Goal: Task Accomplishment & Management: Manage account settings

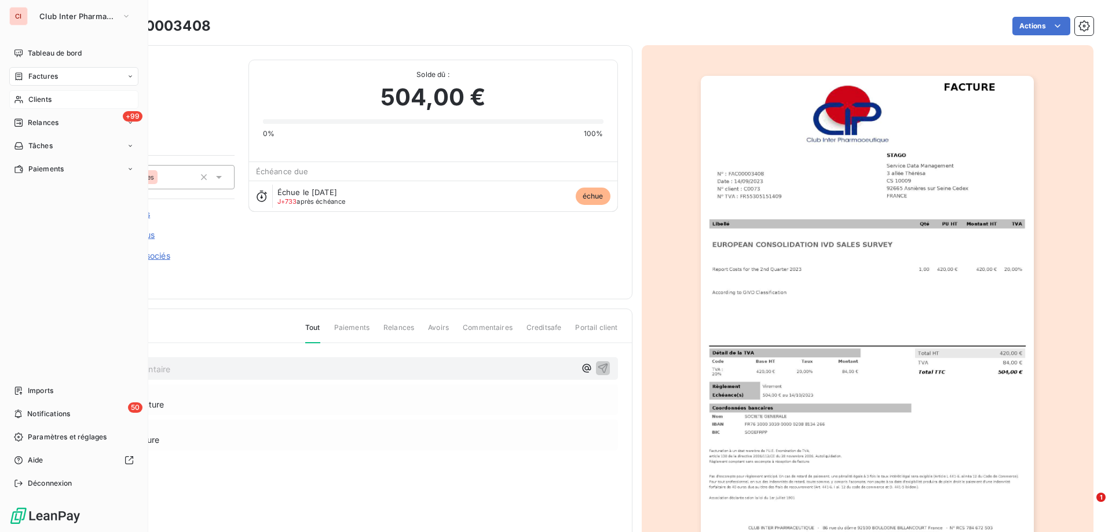
click at [30, 97] on span "Clients" at bounding box center [39, 99] width 23 height 10
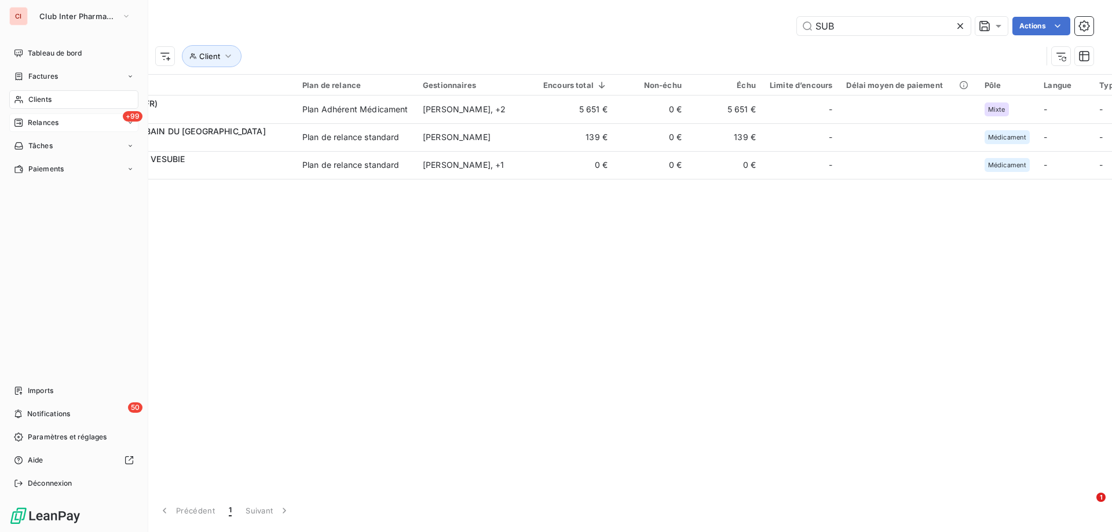
click at [41, 121] on span "Relances" at bounding box center [43, 123] width 31 height 10
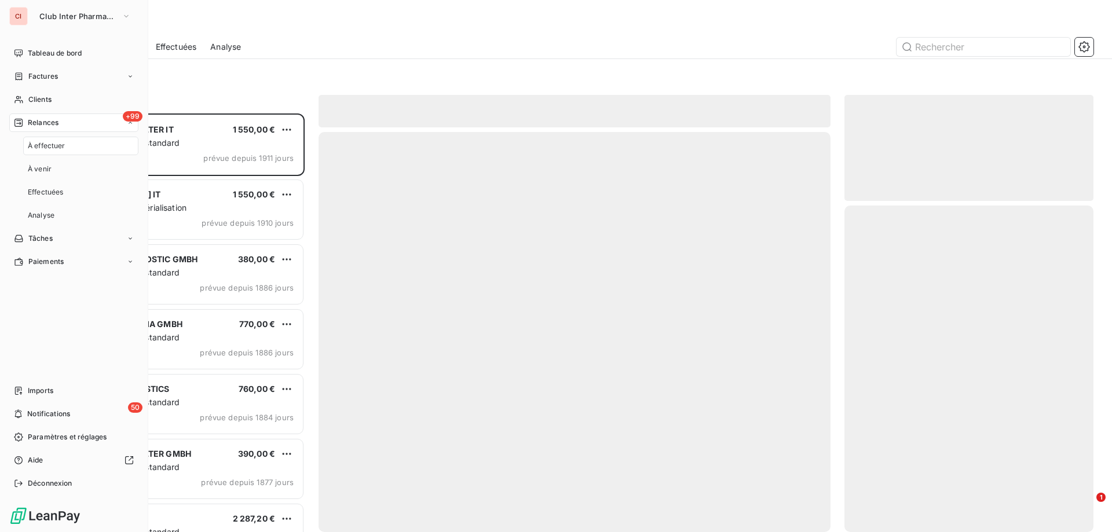
scroll to position [410, 240]
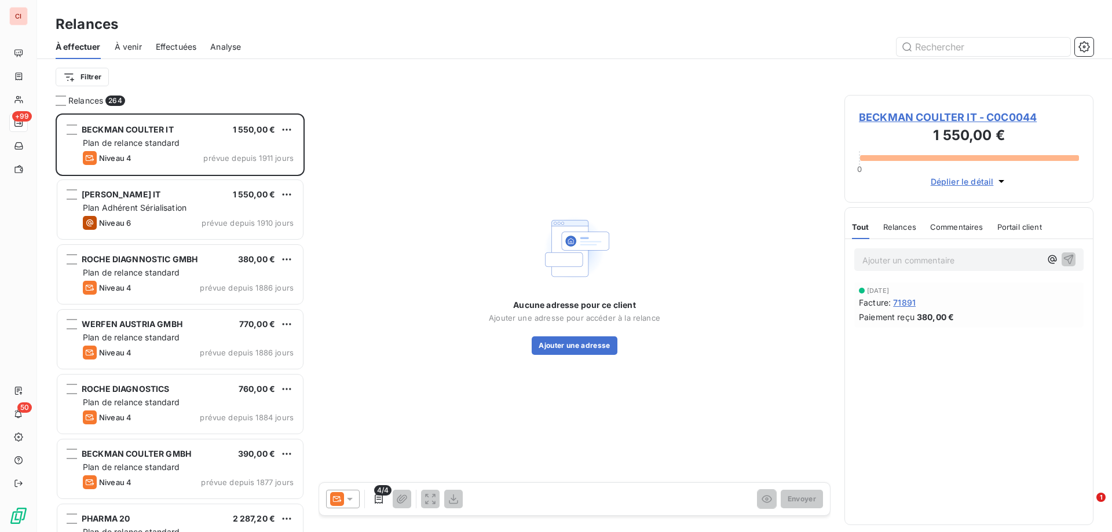
click at [186, 44] on span "Effectuées" at bounding box center [176, 47] width 41 height 12
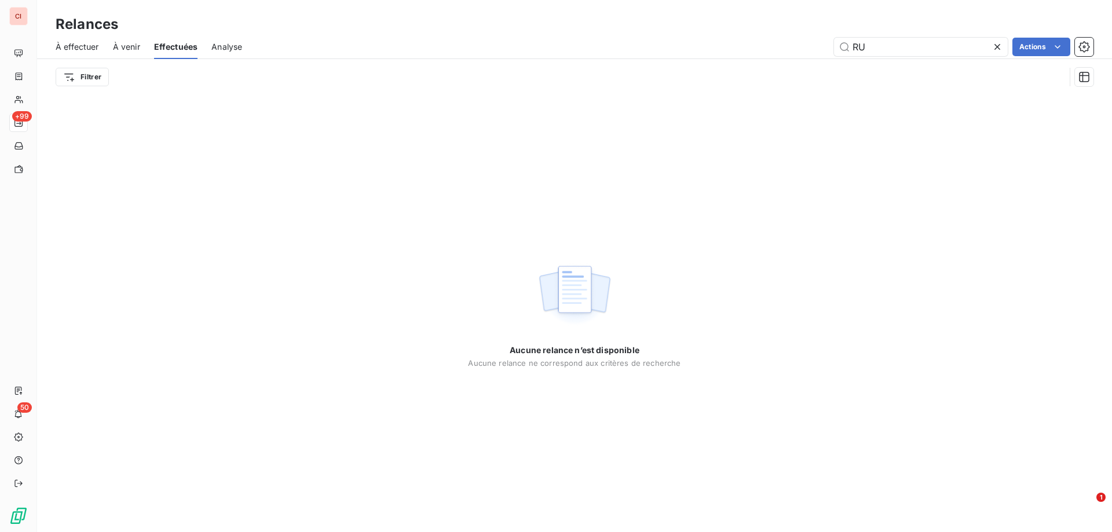
type input "R"
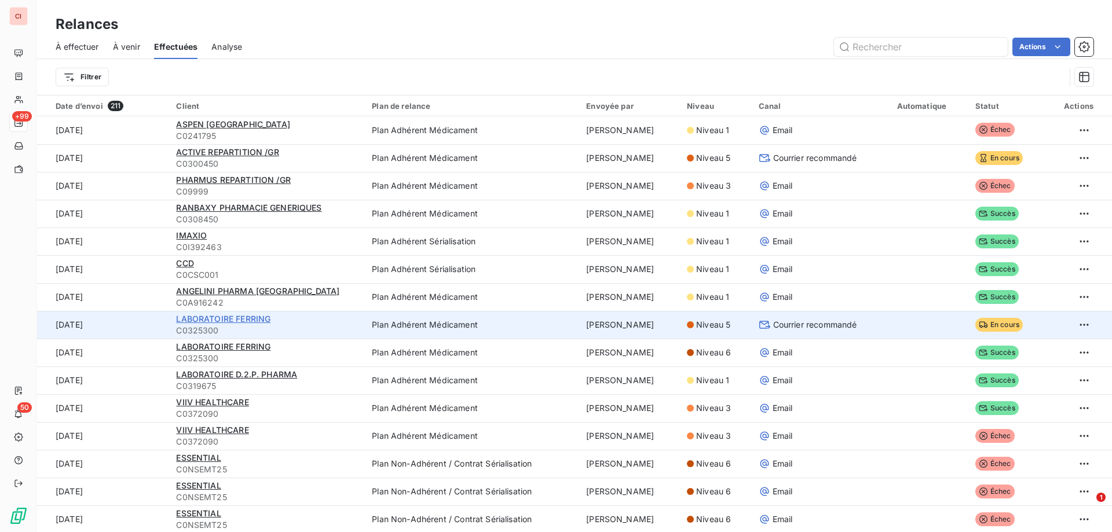
scroll to position [58, 0]
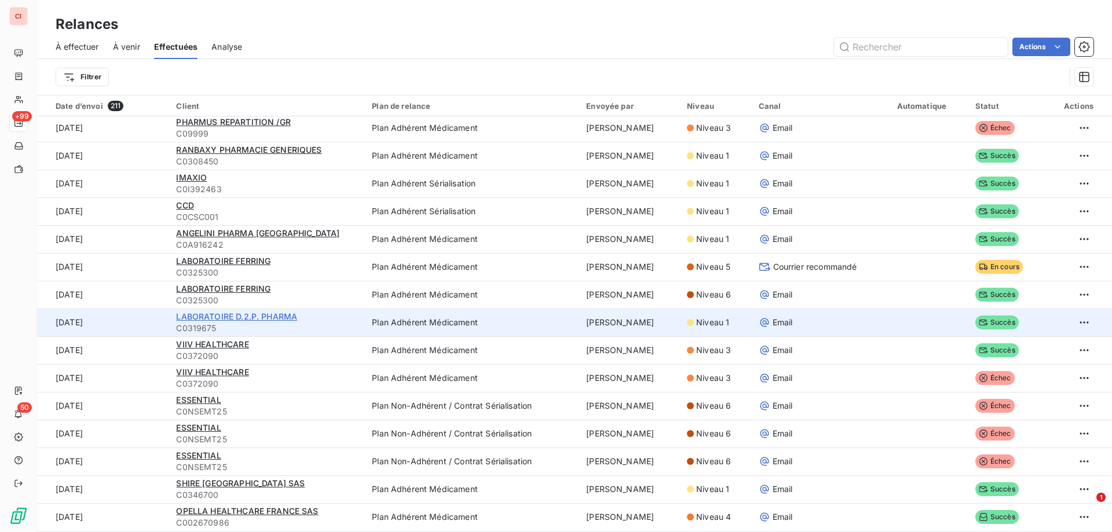
click at [262, 315] on span "LABORATOIRE D.2.P. PHARMA" at bounding box center [236, 317] width 121 height 10
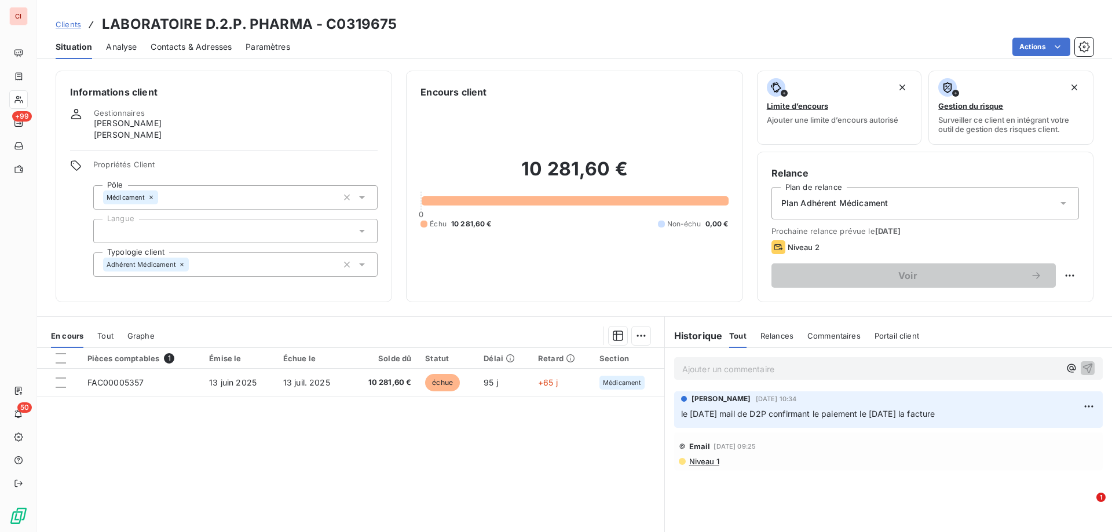
click at [168, 53] on div "Contacts & Adresses" at bounding box center [191, 47] width 81 height 24
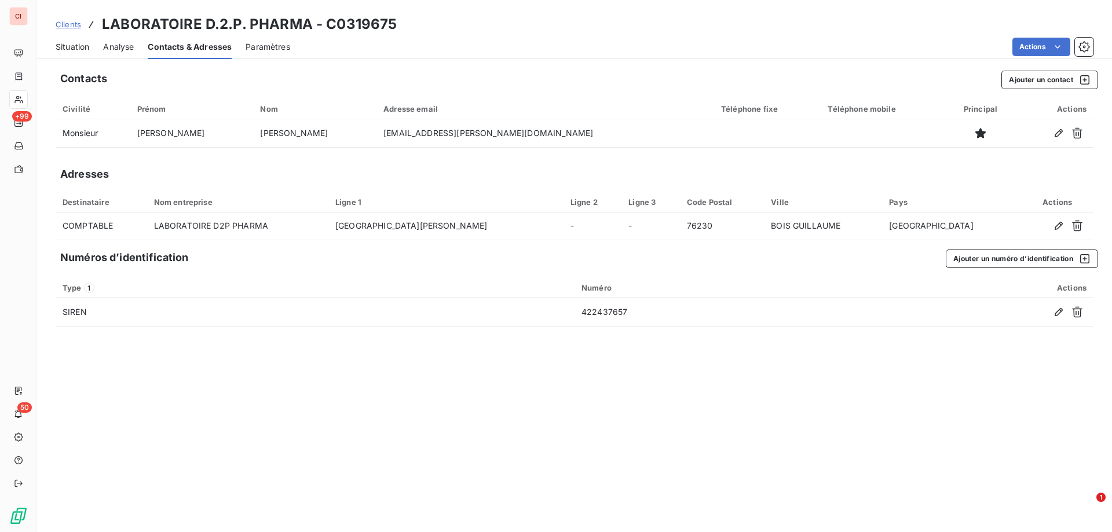
click at [82, 46] on span "Situation" at bounding box center [73, 47] width 34 height 12
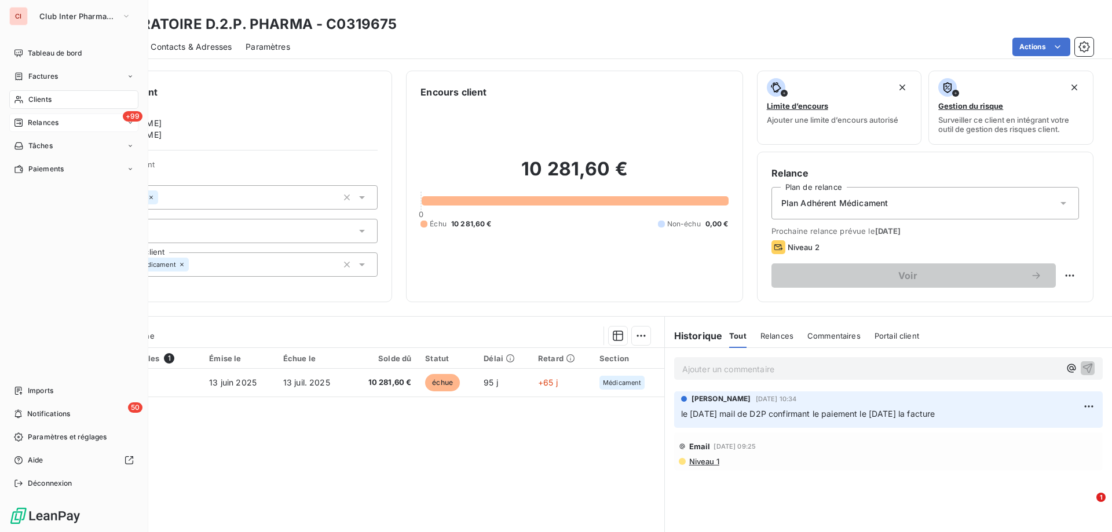
click at [41, 118] on span "Relances" at bounding box center [43, 123] width 31 height 10
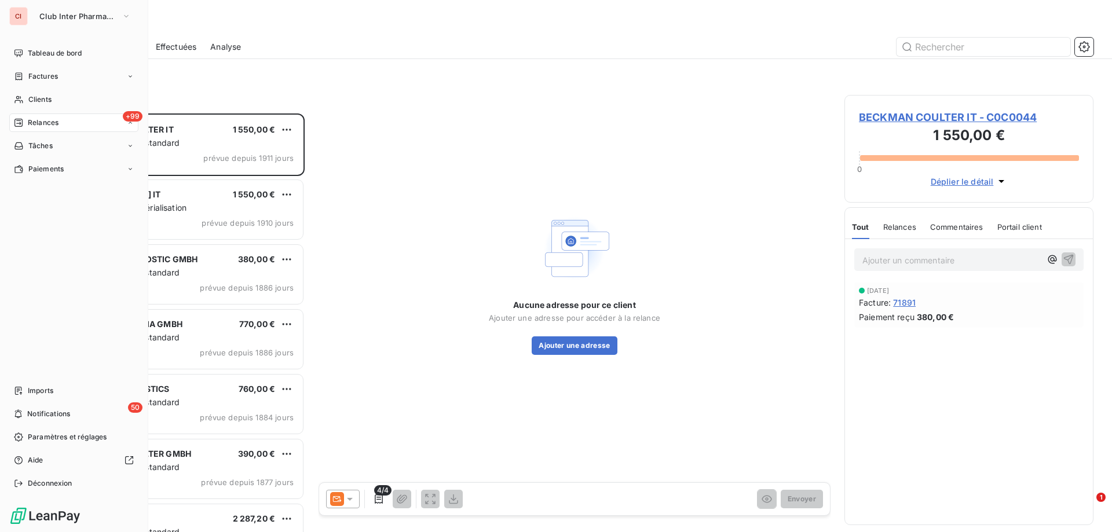
scroll to position [410, 240]
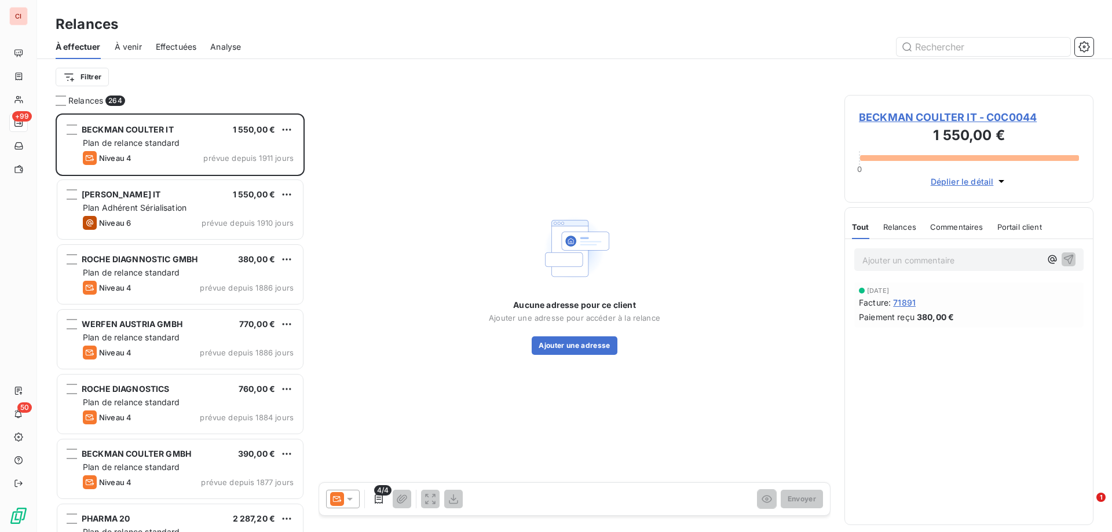
click at [185, 48] on span "Effectuées" at bounding box center [176, 47] width 41 height 12
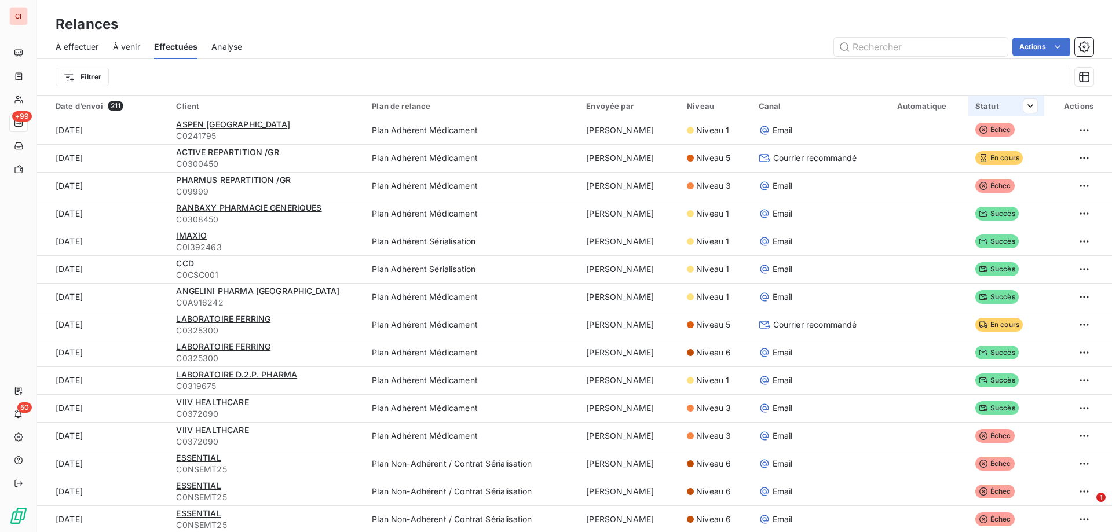
click at [977, 108] on div "Statut" at bounding box center [1007, 105] width 62 height 9
click at [827, 141] on icon at bounding box center [833, 137] width 12 height 12
click at [826, 145] on div "Contient" at bounding box center [802, 137] width 93 height 24
click at [974, 133] on div at bounding box center [936, 137] width 167 height 24
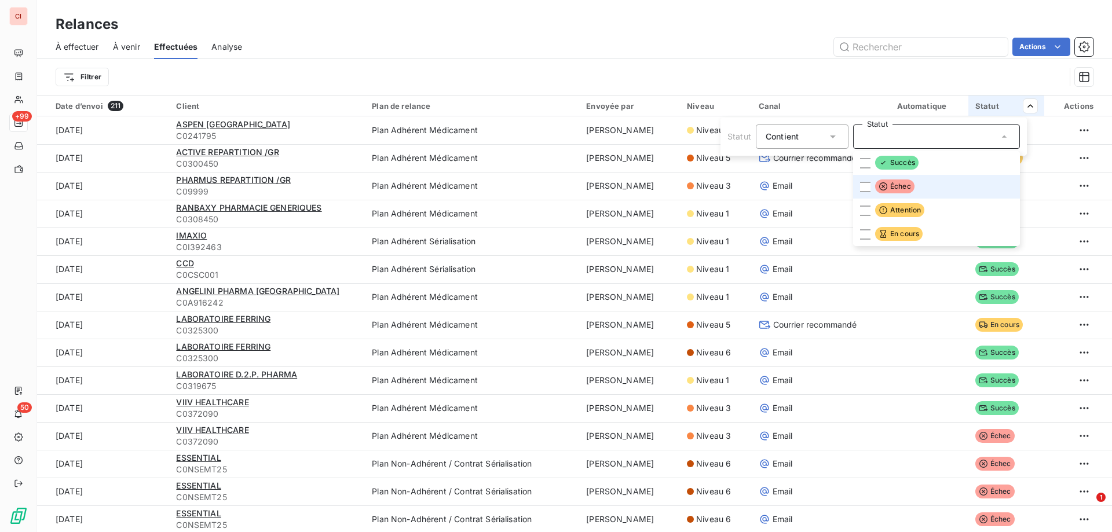
click at [899, 183] on span "Échec" at bounding box center [894, 187] width 39 height 14
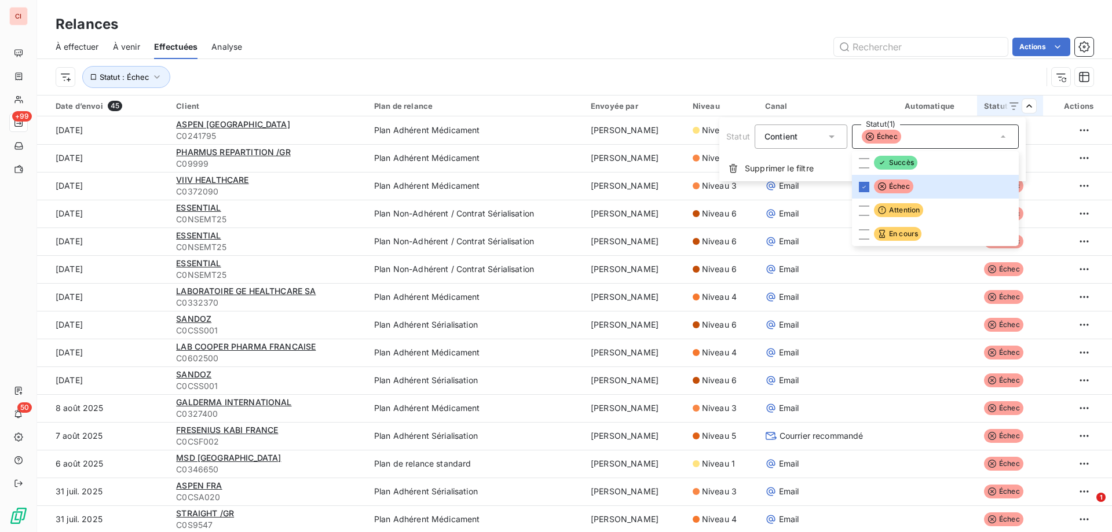
click at [1061, 48] on html "CI +99 50 Relances À effectuer À venir Effectuées Analyse Actions Statut : Éche…" at bounding box center [556, 266] width 1112 height 532
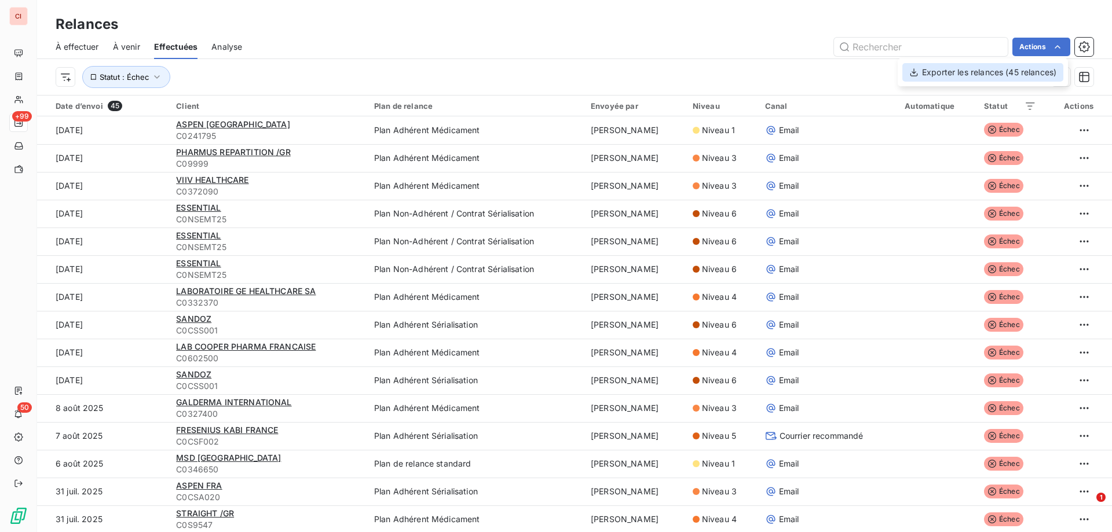
click at [990, 75] on div "Exporter les relances (45 relances)" at bounding box center [983, 72] width 161 height 19
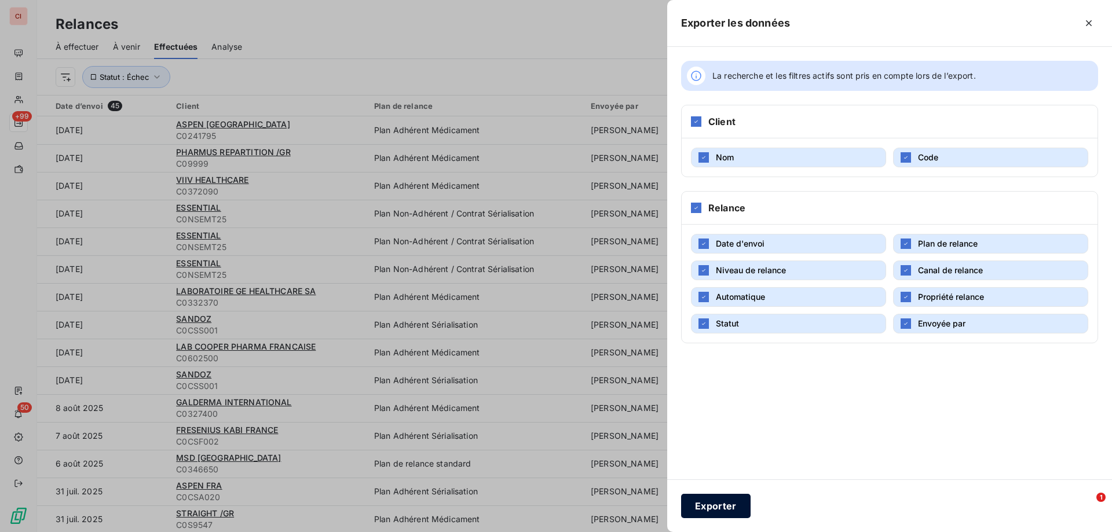
click at [713, 509] on button "Exporter" at bounding box center [716, 506] width 70 height 24
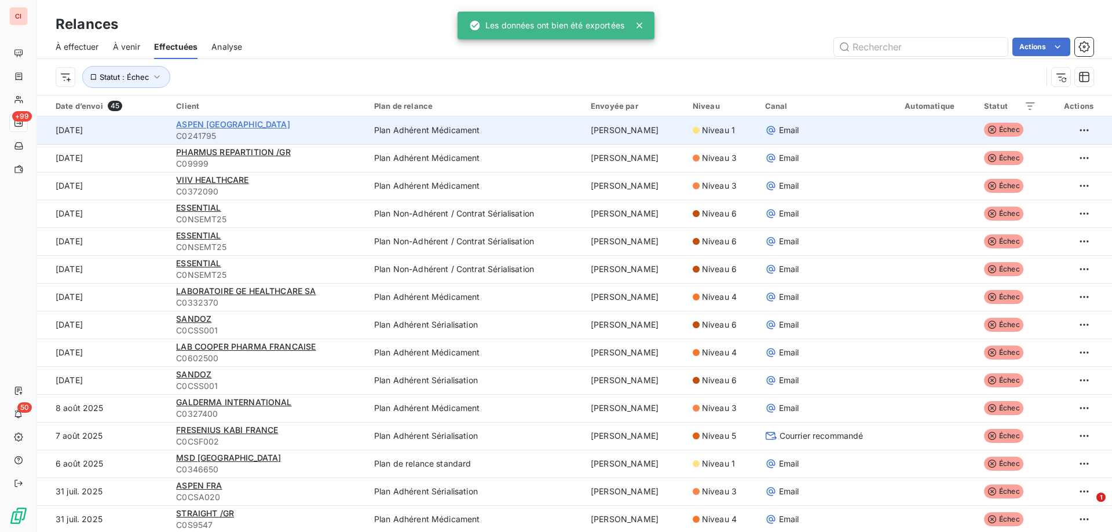
click at [228, 129] on span "ASPEN [GEOGRAPHIC_DATA]" at bounding box center [233, 124] width 114 height 10
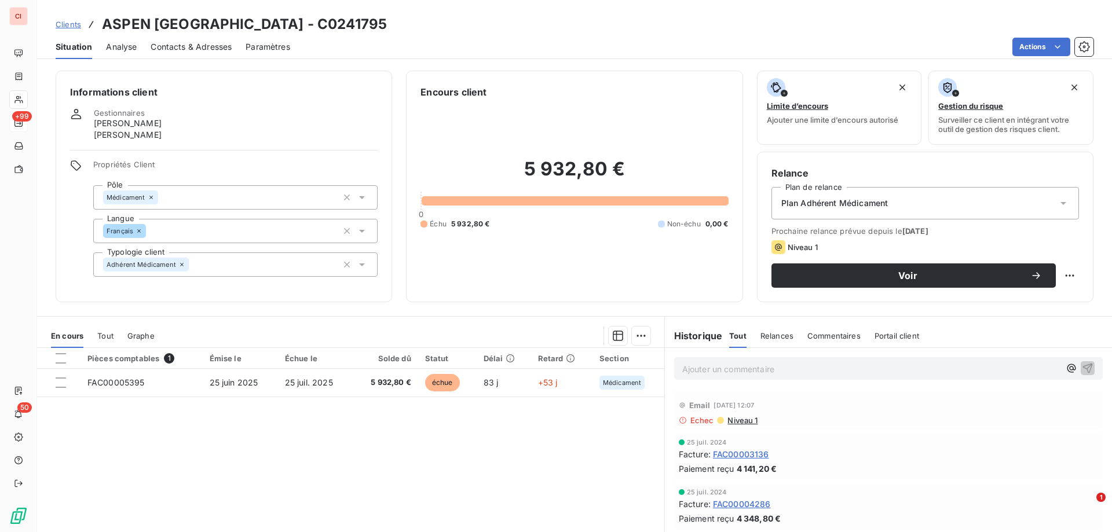
click at [765, 338] on span "Relances" at bounding box center [777, 335] width 33 height 9
click at [737, 339] on span "Tout" at bounding box center [737, 335] width 16 height 9
click at [76, 27] on span "Clients" at bounding box center [68, 24] width 25 height 9
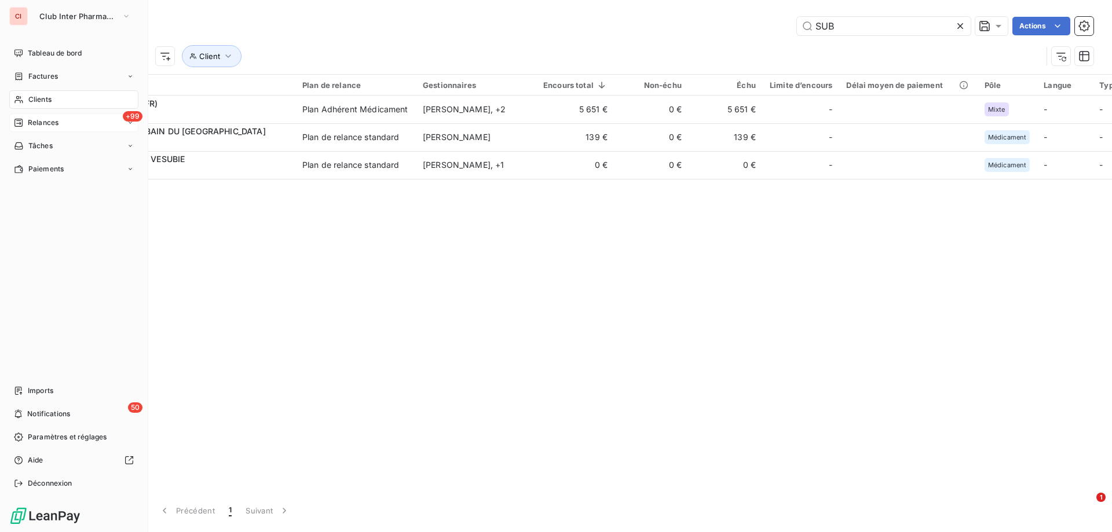
click at [42, 99] on span "Clients" at bounding box center [39, 99] width 23 height 10
click at [30, 101] on span "Clients" at bounding box center [39, 99] width 23 height 10
click at [31, 101] on span "Clients" at bounding box center [39, 99] width 23 height 10
click at [49, 74] on span "Factures" at bounding box center [43, 76] width 30 height 10
